Goal: Task Accomplishment & Management: Manage account settings

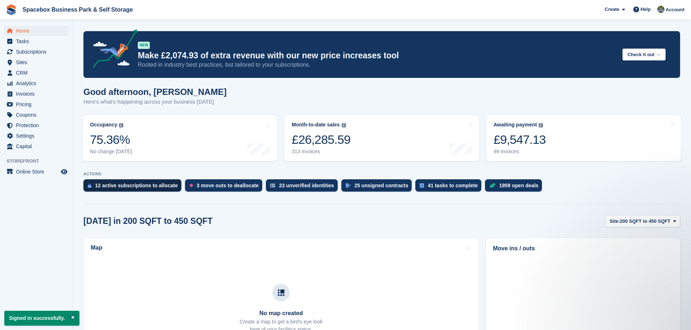
click at [141, 183] on div "12 active subscriptions to allocate" at bounding box center [136, 186] width 83 height 6
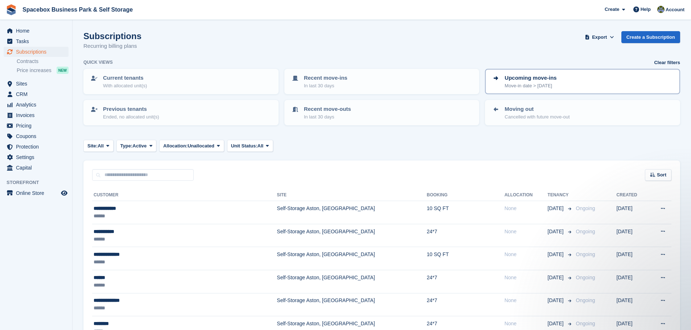
click at [590, 84] on div "Upcoming move-ins Move-in date > today" at bounding box center [582, 81] width 182 height 15
